Goal: Browse casually

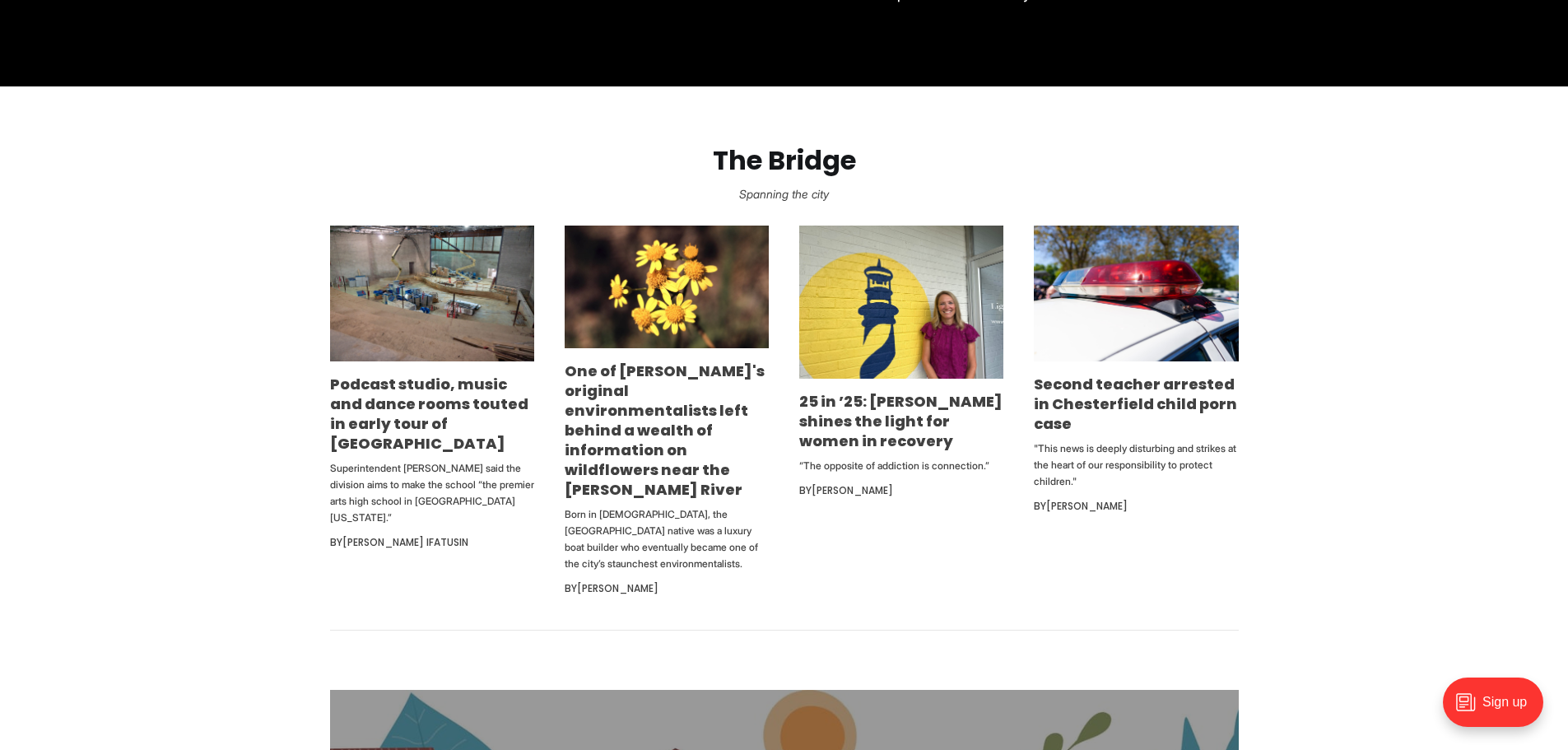
scroll to position [1070, 0]
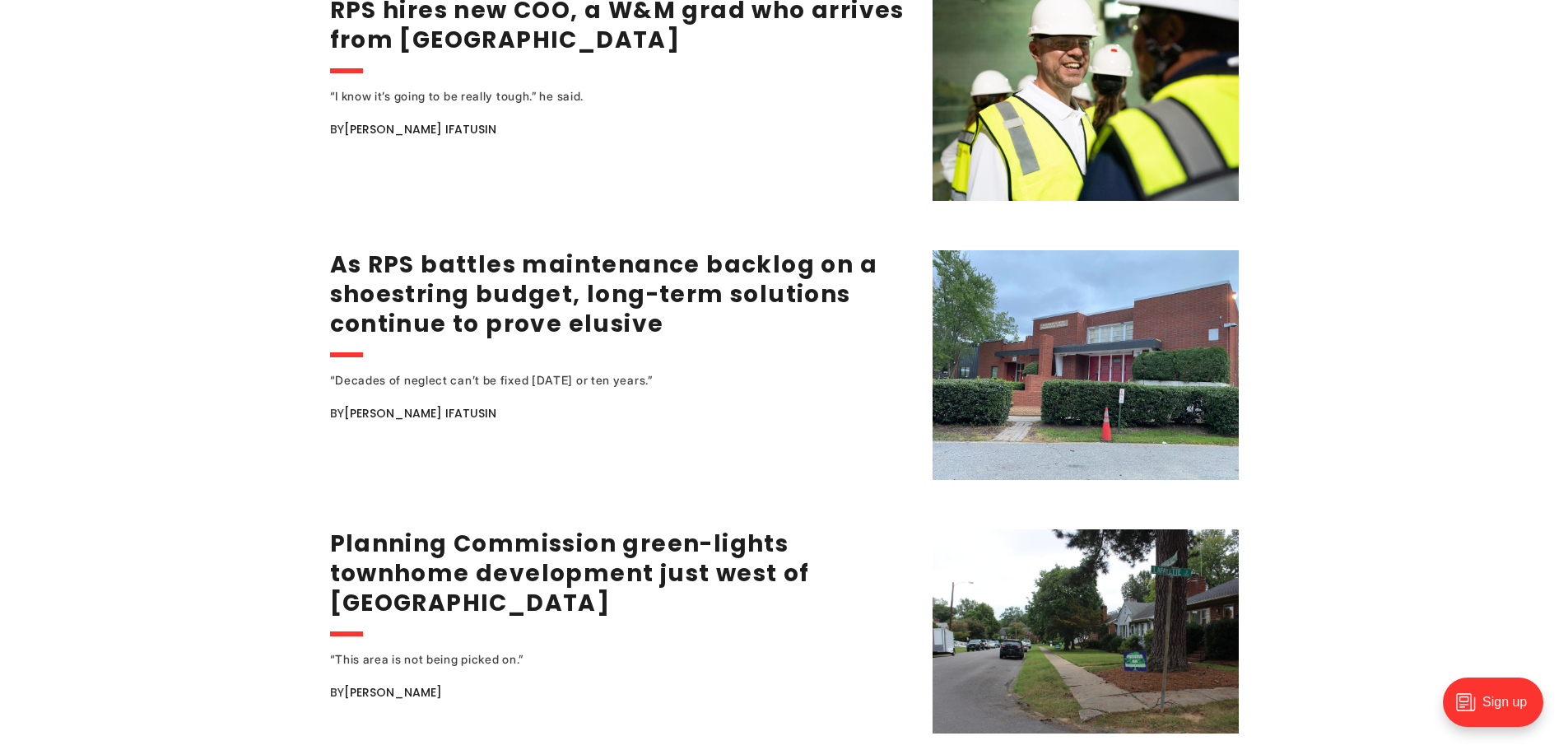
scroll to position [1975, 0]
